Goal: Transaction & Acquisition: Purchase product/service

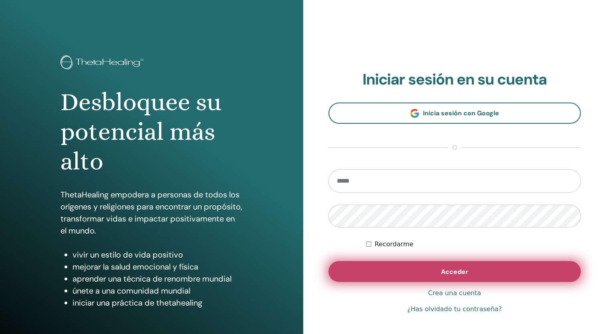
type input "**********"
click at [439, 270] on button "Acceder" at bounding box center [454, 271] width 253 height 21
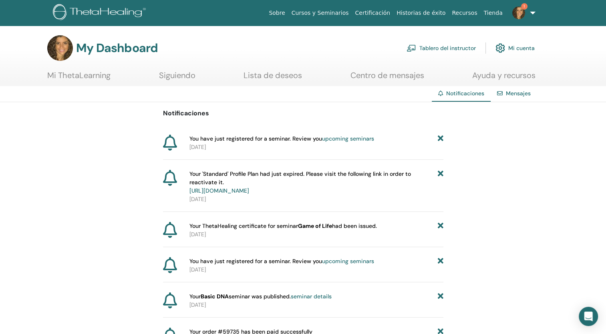
click at [428, 46] on link "Tablero del instructor" at bounding box center [441, 48] width 69 height 18
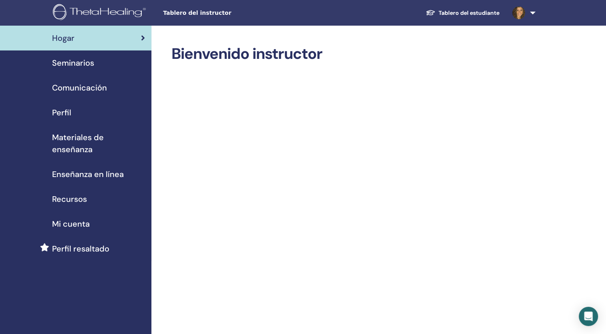
click at [68, 121] on link "Perfil" at bounding box center [75, 112] width 151 height 25
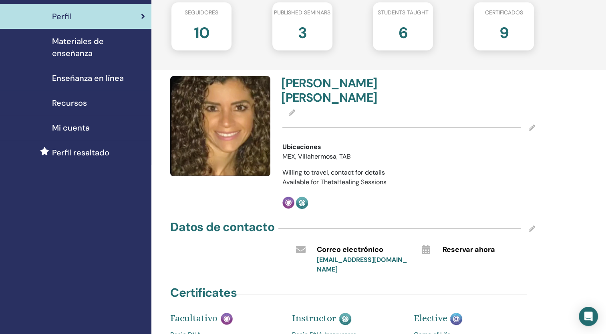
scroll to position [83, 0]
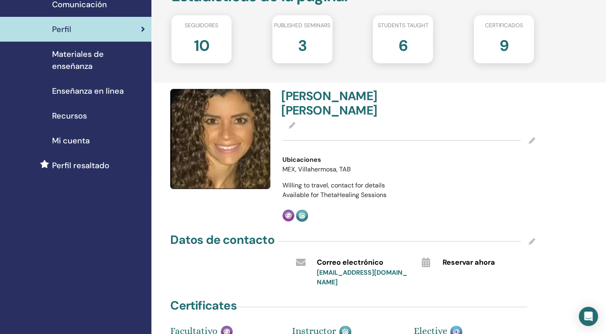
click at [66, 66] on span "Materiales de enseñanza" at bounding box center [98, 60] width 93 height 24
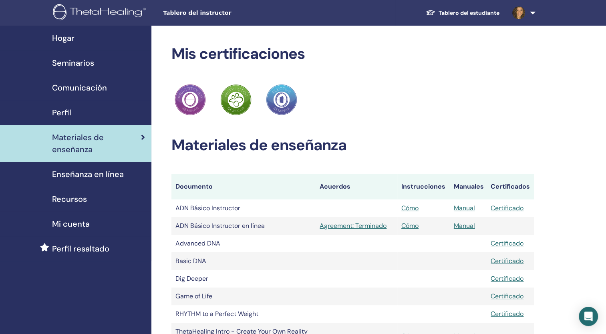
click at [64, 111] on span "Perfil" at bounding box center [61, 113] width 19 height 12
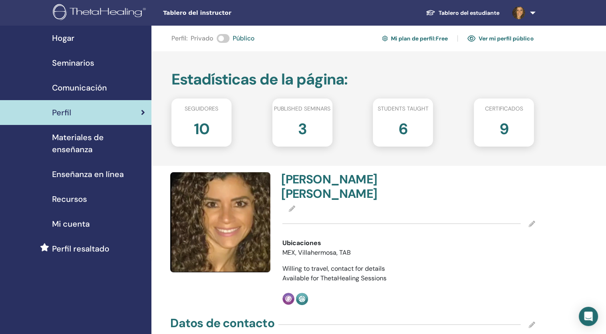
click at [54, 224] on span "Mi cuenta" at bounding box center [71, 224] width 38 height 12
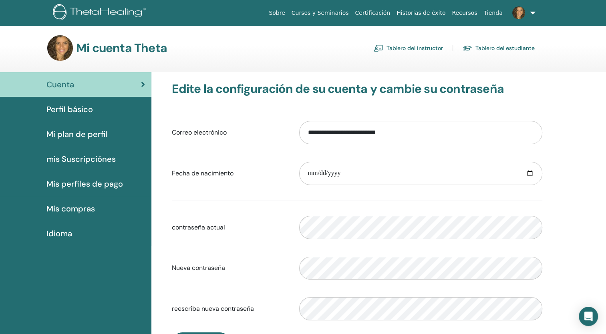
click at [405, 42] on link "Tablero del instructor" at bounding box center [408, 48] width 69 height 13
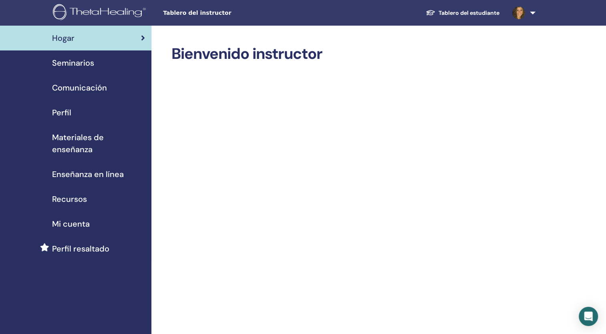
click at [72, 242] on link "Perfil resaltado" at bounding box center [75, 248] width 151 height 25
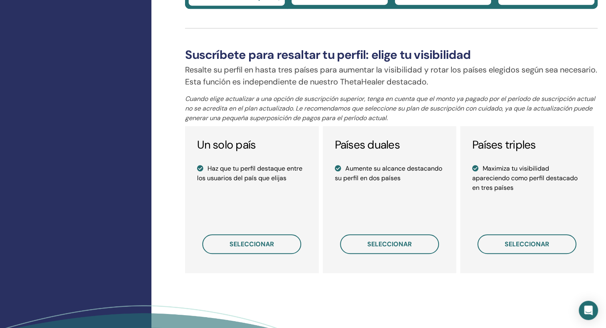
scroll to position [517, 0]
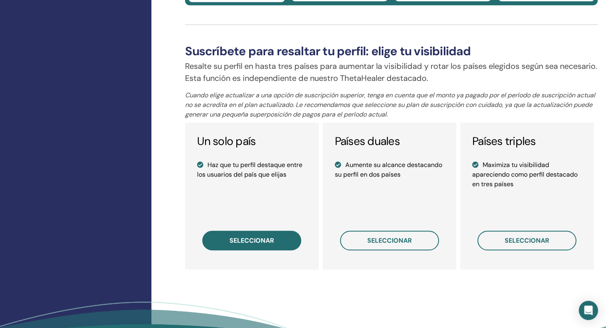
click at [256, 242] on span "seleccionar" at bounding box center [252, 240] width 44 height 8
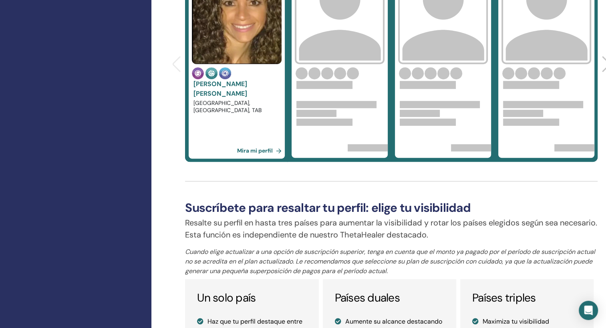
scroll to position [358, 0]
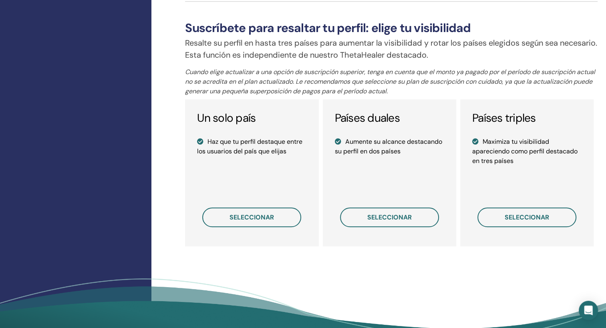
scroll to position [552, 0]
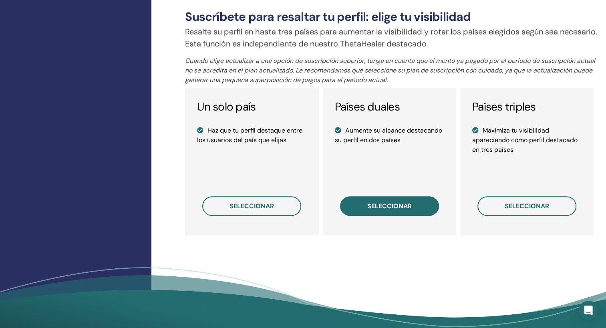
click at [416, 208] on button "seleccionar" at bounding box center [389, 206] width 99 height 20
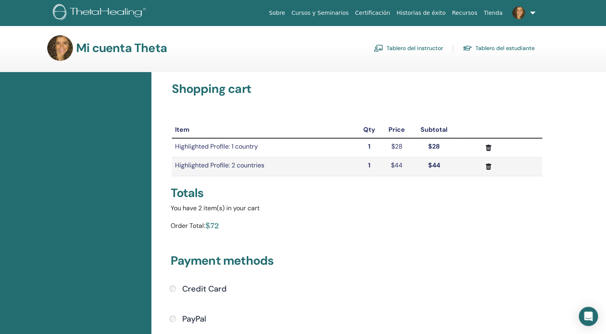
click at [402, 47] on link "Tablero del instructor" at bounding box center [408, 48] width 69 height 13
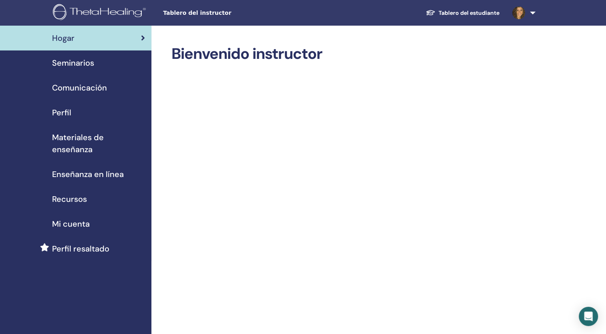
click at [74, 246] on span "Perfil resaltado" at bounding box center [80, 249] width 57 height 12
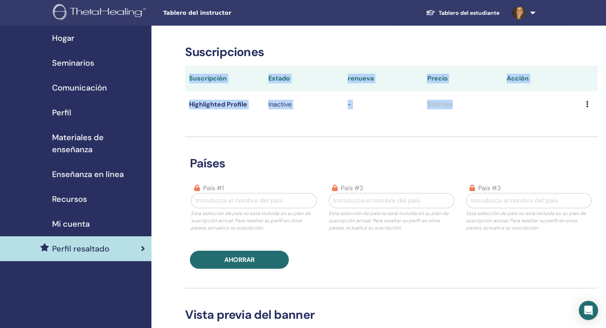
scroll to position [0, 7]
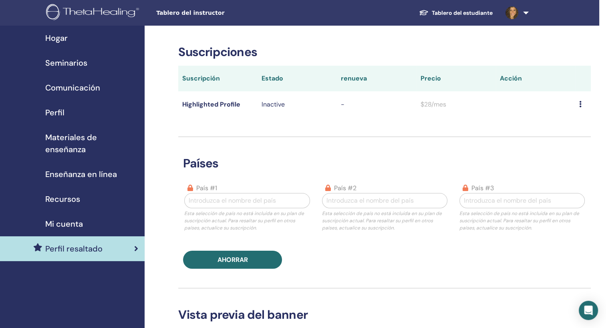
drag, startPoint x: 605, startPoint y: 97, endPoint x: 608, endPoint y: 99, distance: 4.3
click at [599, 99] on html "Tablero del instructor Tablero del estudiante LC Laura Arady Chan Santisbón Mi …" at bounding box center [296, 164] width 606 height 328
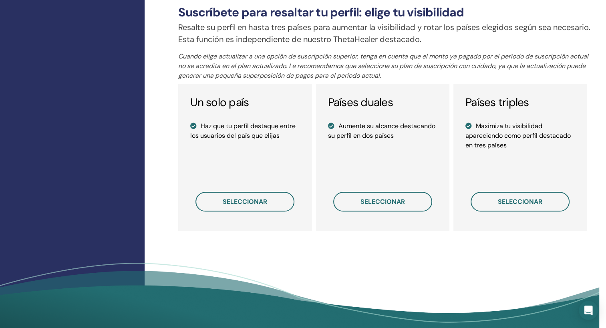
scroll to position [558, 7]
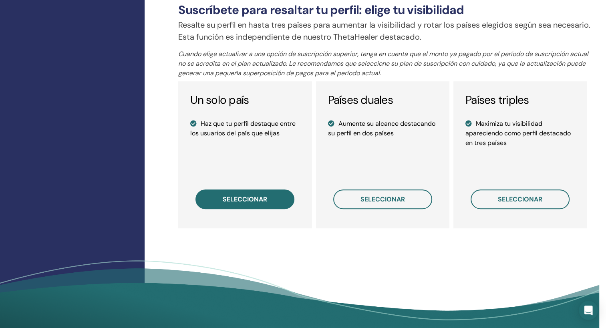
click at [234, 198] on span "seleccionar" at bounding box center [245, 199] width 44 height 8
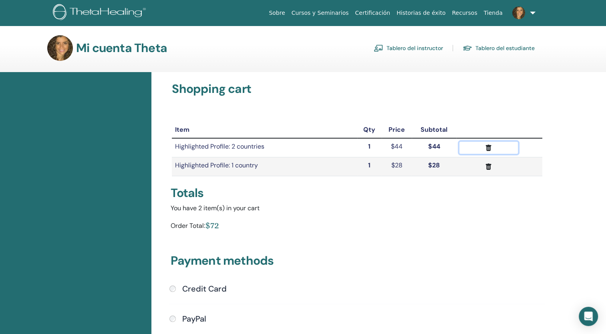
click at [487, 146] on icon "submit" at bounding box center [489, 148] width 6 height 6
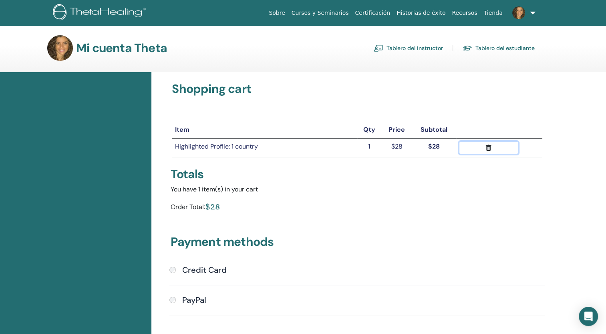
click at [487, 147] on icon "submit" at bounding box center [489, 148] width 6 height 6
